Goal: Information Seeking & Learning: Learn about a topic

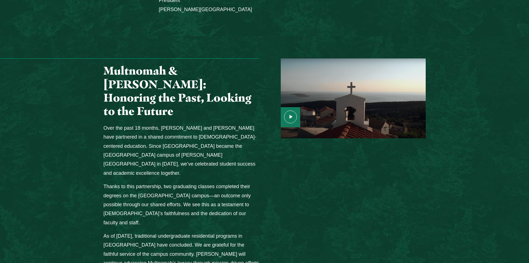
scroll to position [639, 0]
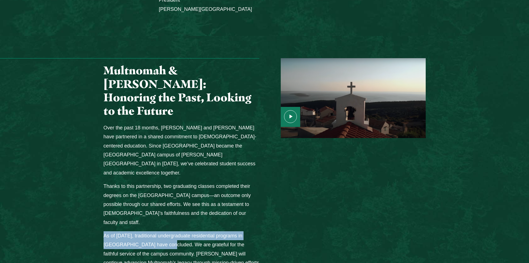
drag, startPoint x: 103, startPoint y: 143, endPoint x: 160, endPoint y: 155, distance: 58.6
click at [160, 155] on div "Multnomah & Jessup: Honoring the Past, Looking to the Future Over the past 18 m…" at bounding box center [181, 205] width 166 height 295
copy p "As of May 2025, traditional undergraduate residential programs in Portland have…"
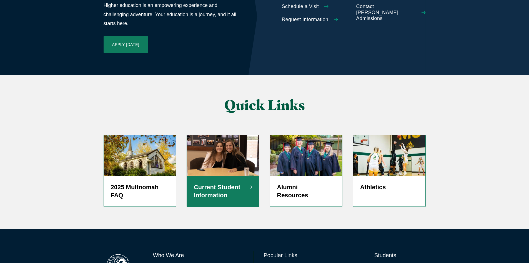
scroll to position [1312, 0]
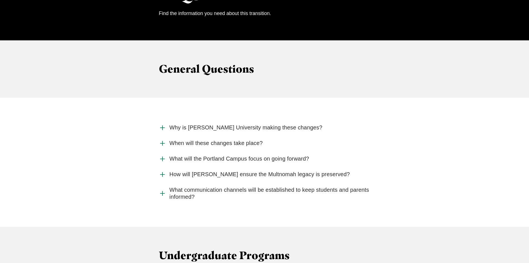
scroll to position [556, 0]
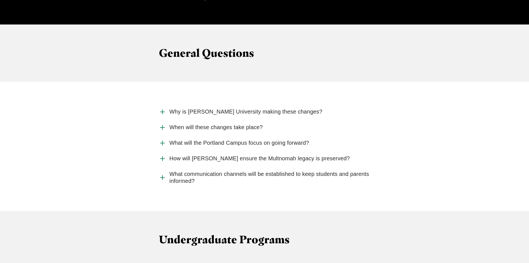
click at [250, 124] on span "When will these changes take place?" at bounding box center [215, 127] width 93 height 7
click at [0, 0] on input "When will these changes take place?" at bounding box center [0, 0] width 0 height 0
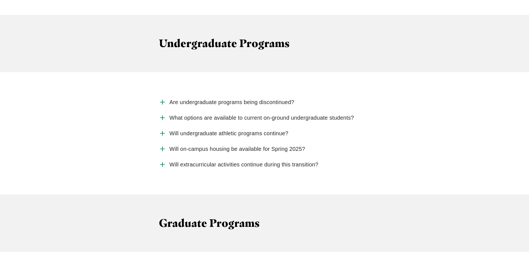
scroll to position [778, 0]
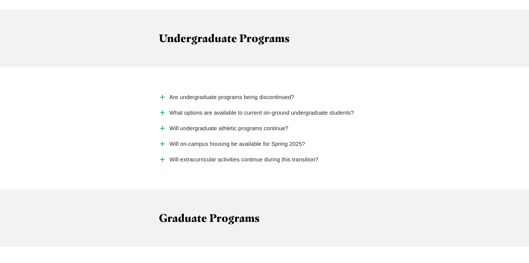
click at [261, 140] on span "Will on-campus housing be available for Spring 2025?" at bounding box center [237, 143] width 136 height 7
click at [0, 0] on input "Will on-campus housing be available for Spring 2025?" at bounding box center [0, 0] width 0 height 0
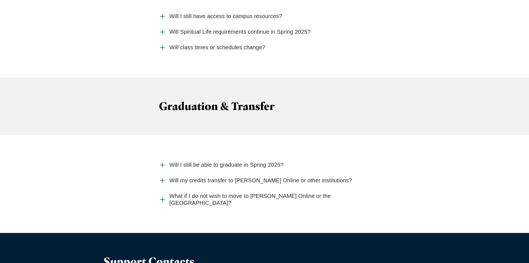
scroll to position [1528, 0]
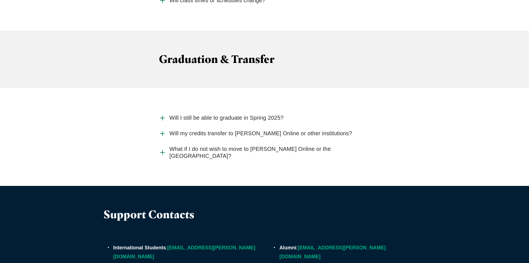
click at [270, 114] on span "Will I still be able to graduate in Spring 2025?" at bounding box center [226, 117] width 114 height 7
click at [0, 0] on input "Will I still be able to graduate in Spring 2025?" at bounding box center [0, 0] width 0 height 0
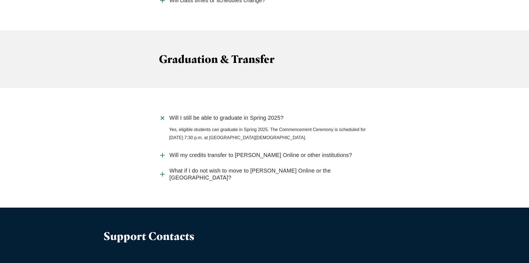
click at [270, 114] on span "Will I still be able to graduate in Spring 2025?" at bounding box center [226, 117] width 114 height 7
click at [0, 0] on input "Will I still be able to graduate in Spring 2025?" at bounding box center [0, 0] width 0 height 0
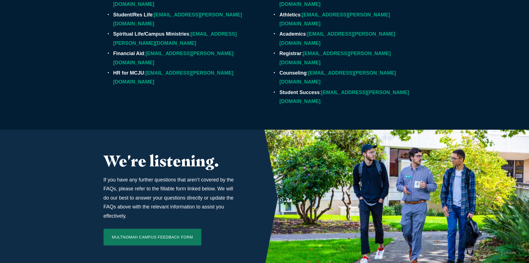
scroll to position [1841, 0]
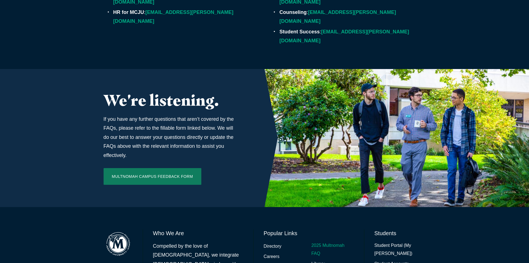
click at [323, 241] on link "2025 Multnomah FAQ" at bounding box center [332, 249] width 43 height 16
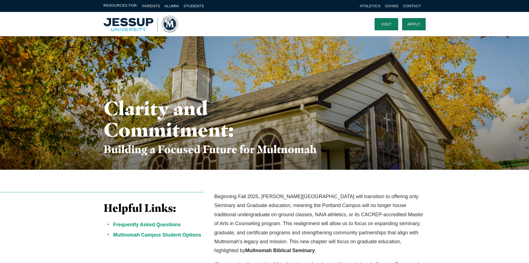
click at [129, 25] on img "Home" at bounding box center [141, 24] width 74 height 17
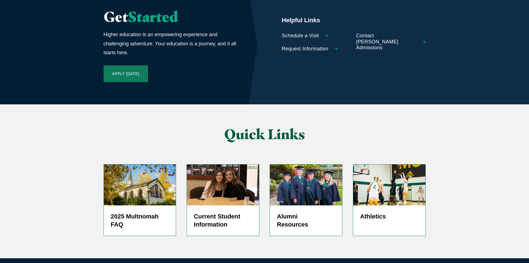
scroll to position [1312, 0]
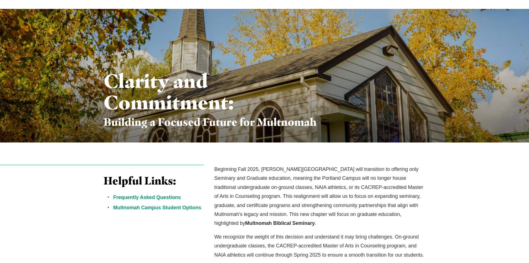
scroll to position [83, 0]
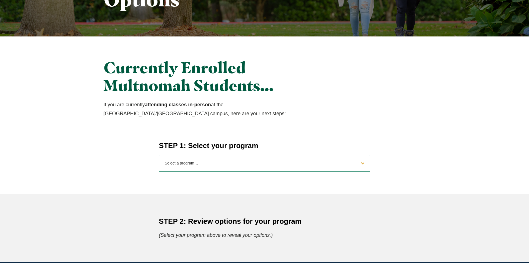
scroll to position [139, 0]
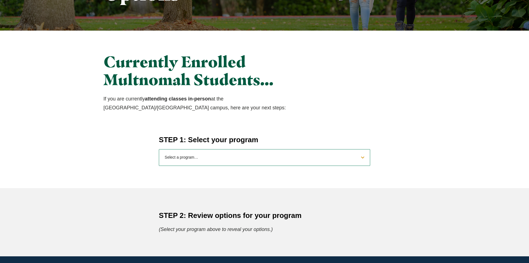
click at [345, 158] on select "Select a program… BS [DEMOGRAPHIC_DATA] and Theology BS Biology BS Business Adm…" at bounding box center [264, 157] width 211 height 17
click at [346, 158] on select "Select a program… BS [DEMOGRAPHIC_DATA] and Theology BS Biology BS Business Adm…" at bounding box center [264, 157] width 211 height 17
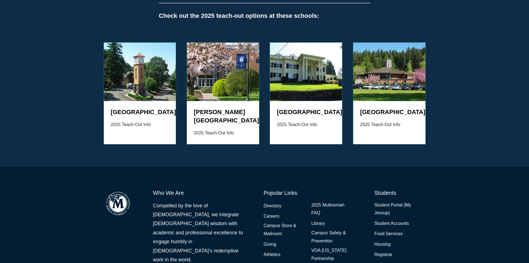
scroll to position [630, 0]
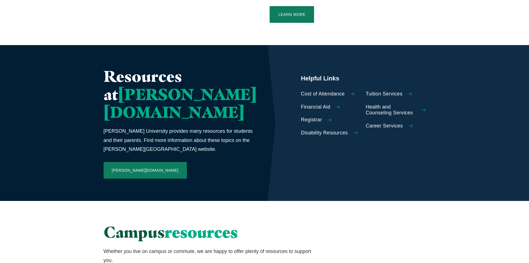
scroll to position [231, 0]
